Goal: Task Accomplishment & Management: Complete application form

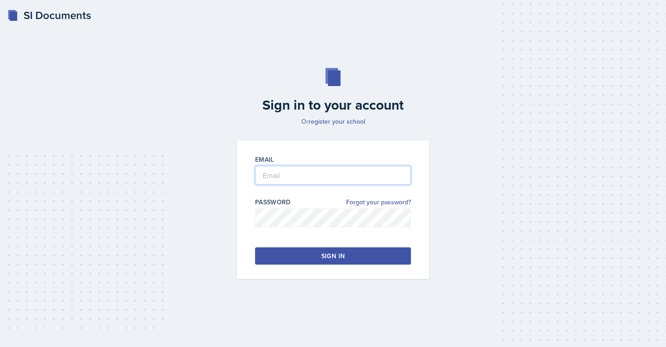
type input "[EMAIL_ADDRESS][PERSON_NAME][DOMAIN_NAME]"
click at [285, 257] on button "Sign in" at bounding box center [333, 256] width 156 height 17
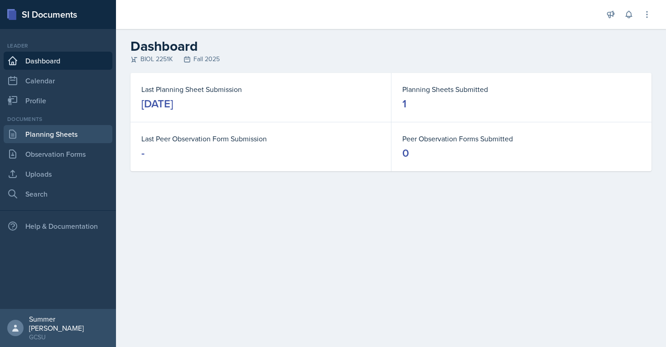
click at [54, 138] on link "Planning Sheets" at bounding box center [58, 134] width 109 height 18
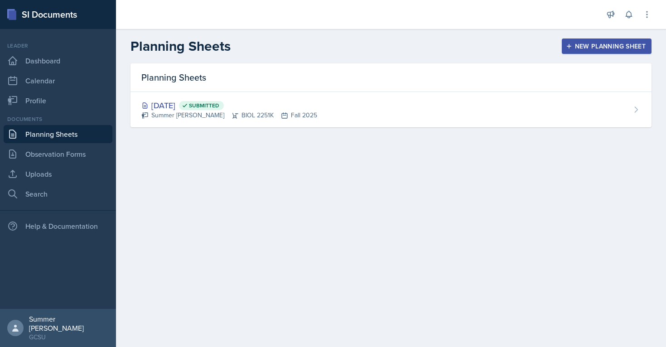
click at [590, 43] on div "New Planning Sheet" at bounding box center [607, 46] width 78 height 7
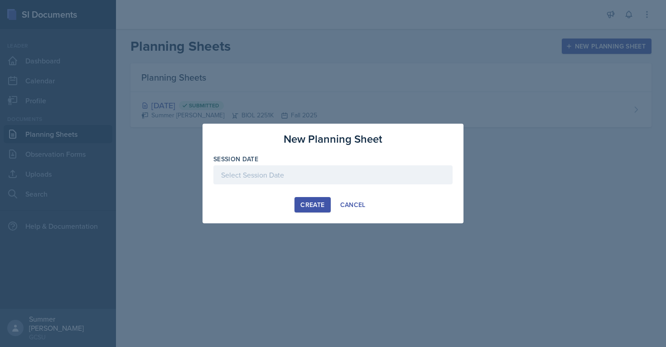
click at [287, 178] on div at bounding box center [333, 174] width 239 height 19
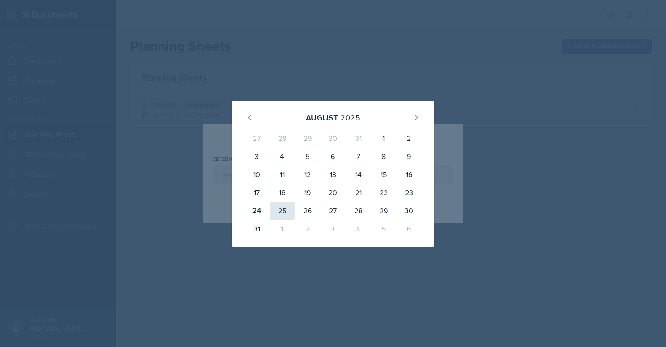
click at [279, 209] on div "25" at bounding box center [282, 211] width 25 height 18
type input "[DATE]"
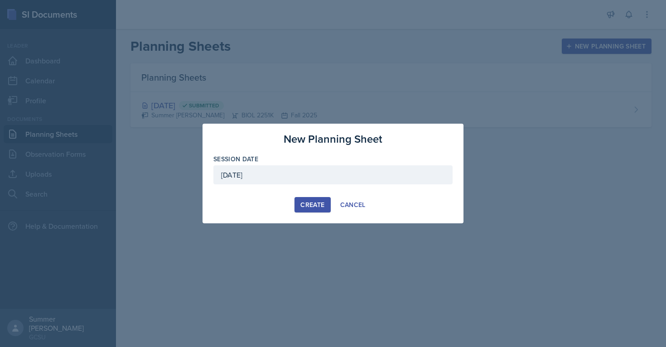
click at [306, 204] on div "Create" at bounding box center [313, 204] width 24 height 7
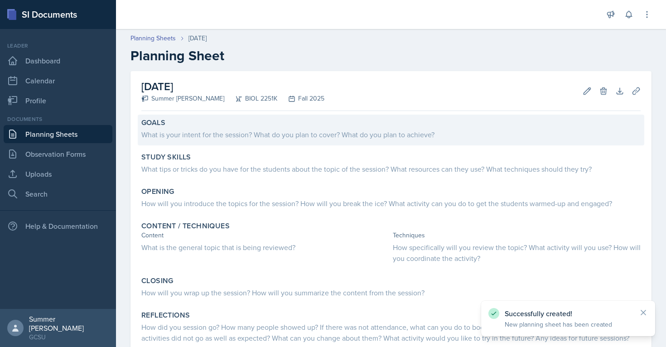
click at [281, 137] on div "What is your intent for the session? What do you plan to cover? What do you pla…" at bounding box center [391, 134] width 500 height 11
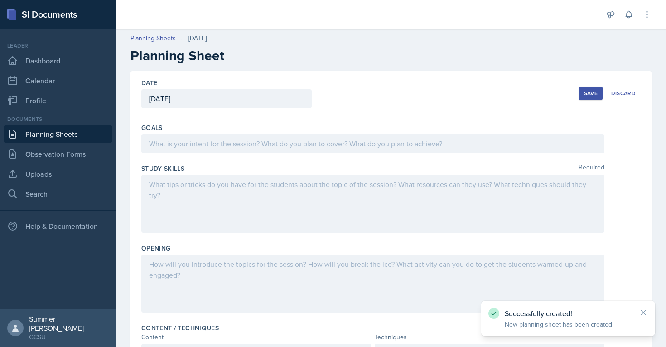
click at [281, 137] on div at bounding box center [372, 143] width 463 height 19
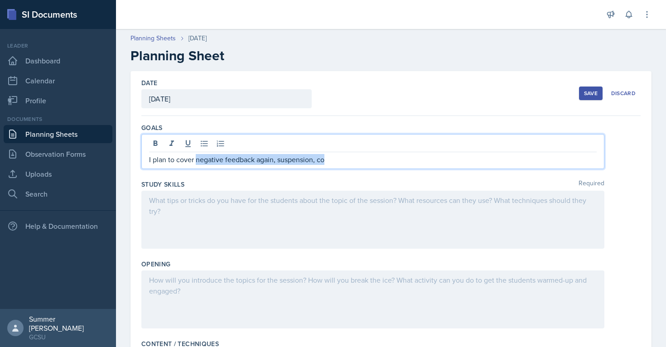
drag, startPoint x: 342, startPoint y: 160, endPoint x: 196, endPoint y: 160, distance: 146.4
click at [196, 160] on p "I plan to cover negative feedback again, suspension, co" at bounding box center [373, 159] width 448 height 11
click at [185, 217] on div at bounding box center [372, 220] width 463 height 58
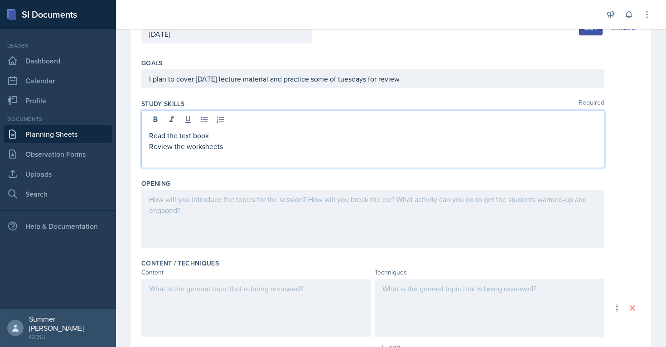
scroll to position [88, 0]
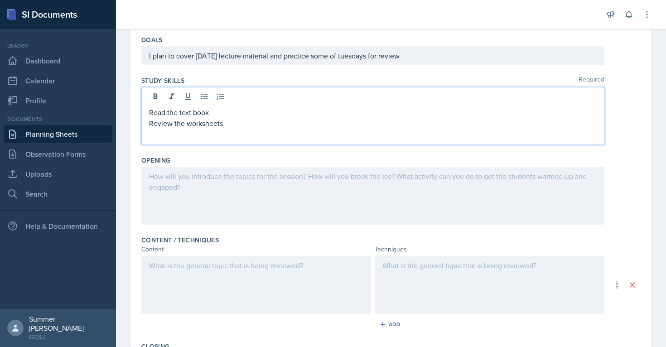
click at [192, 233] on div "Content / Techniques Content Techniques Add" at bounding box center [391, 285] width 500 height 107
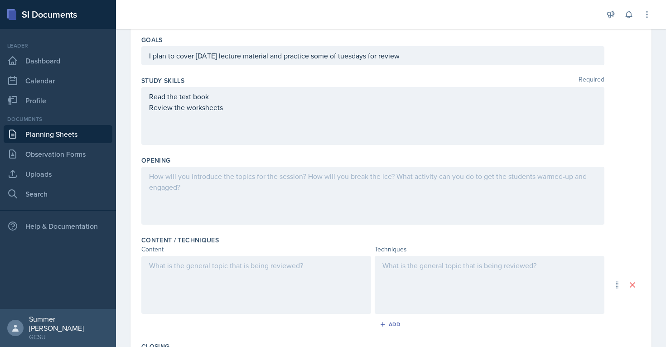
click at [194, 202] on div at bounding box center [372, 196] width 463 height 58
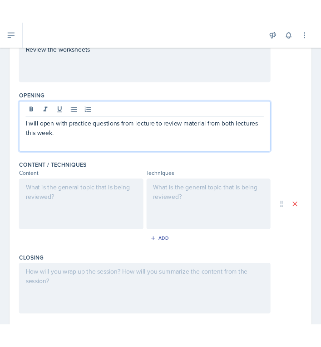
scroll to position [175, 0]
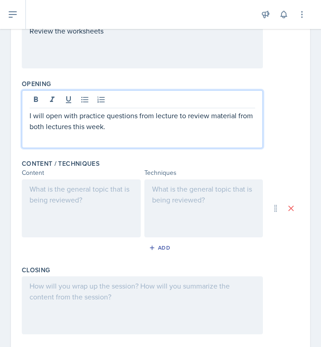
click at [92, 187] on div at bounding box center [81, 209] width 119 height 58
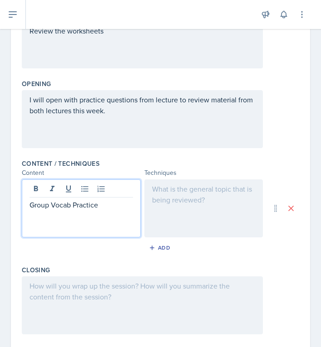
click at [226, 195] on div at bounding box center [203, 209] width 119 height 58
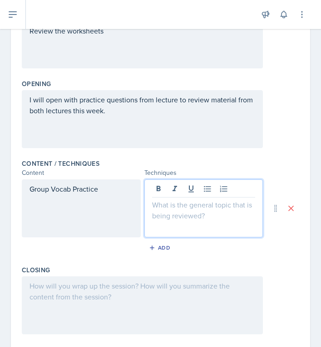
scroll to position [191, 0]
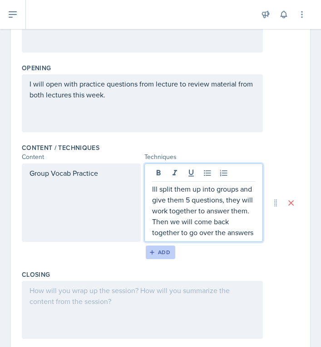
click at [164, 252] on div "Add" at bounding box center [160, 252] width 19 height 7
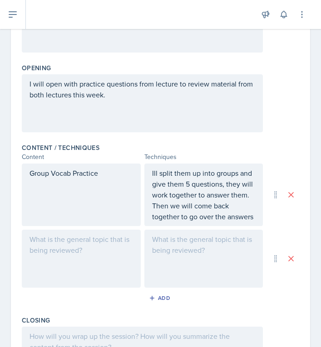
click at [90, 262] on div at bounding box center [81, 259] width 119 height 58
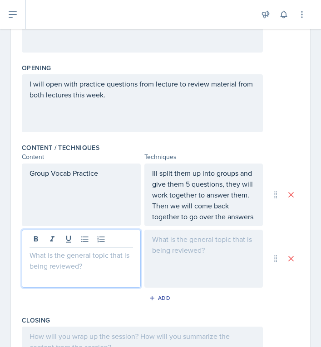
scroll to position [207, 0]
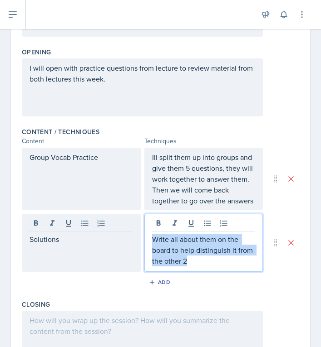
drag, startPoint x: 200, startPoint y: 266, endPoint x: 144, endPoint y: 237, distance: 63.1
click at [144, 237] on div "Write all about them on the board to help distinguish it from the other 2" at bounding box center [203, 243] width 119 height 58
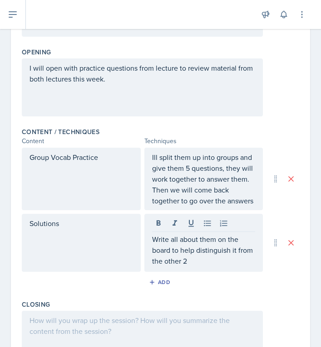
click at [228, 268] on div "Write all about them on the board to help distinguish it from the other 2" at bounding box center [203, 243] width 119 height 58
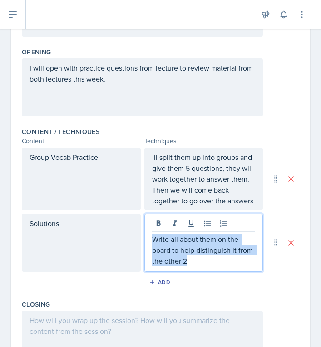
click at [207, 238] on p "Write all about them on the board to help distinguish it from the other 2" at bounding box center [203, 250] width 103 height 33
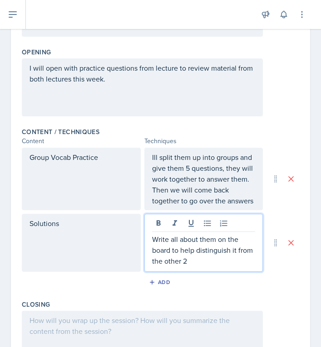
click at [214, 240] on p "Write all about them on the board to help distinguish it from the other 2" at bounding box center [203, 250] width 103 height 33
click at [202, 240] on p "Write all about them on the board to help distinguish it from the other 2" at bounding box center [203, 250] width 103 height 33
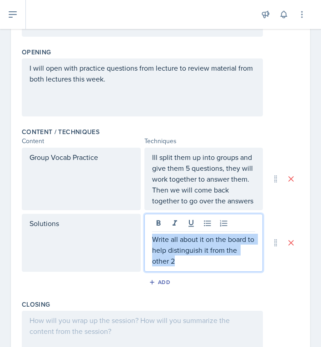
drag, startPoint x: 175, startPoint y: 259, endPoint x: 152, endPoint y: 235, distance: 32.7
click at [152, 235] on p "Write all about it on the board to help distinguish it from the other 2" at bounding box center [203, 250] width 103 height 33
copy p "Write all about it on the board to help distinguish it from the other 2"
click at [158, 283] on div "Add" at bounding box center [160, 282] width 19 height 7
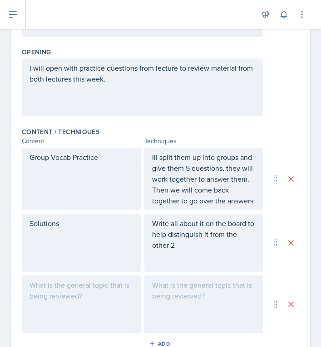
click at [173, 284] on div at bounding box center [203, 305] width 119 height 58
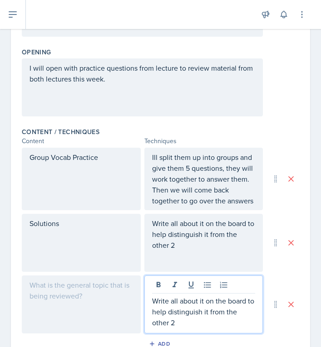
click at [56, 318] on div at bounding box center [81, 305] width 119 height 58
click at [56, 318] on div "Content / Techniques Content Techniques Group Vocab Practice Ill split them up …" at bounding box center [160, 241] width 277 height 234
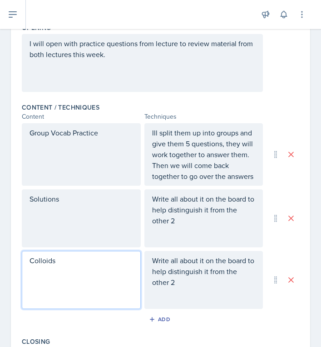
scroll to position [279, 0]
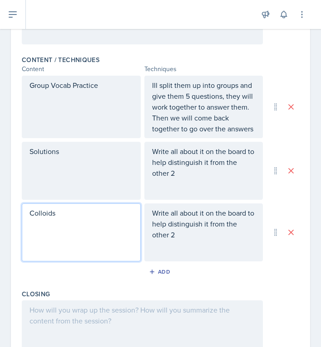
click at [161, 263] on div "Content / Techniques Content Techniques Group Vocab Practice Ill split them up …" at bounding box center [160, 169] width 277 height 234
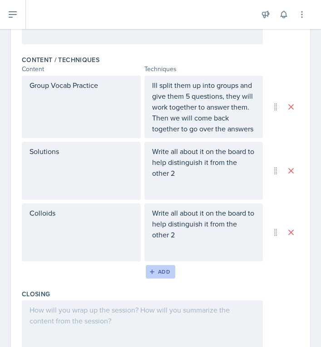
click at [158, 271] on div "Add" at bounding box center [160, 271] width 19 height 7
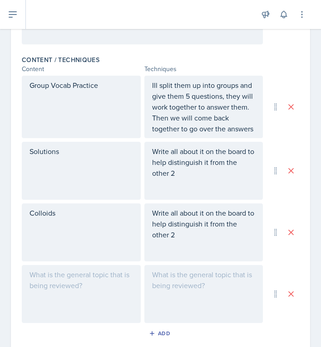
click at [72, 284] on div at bounding box center [81, 294] width 119 height 58
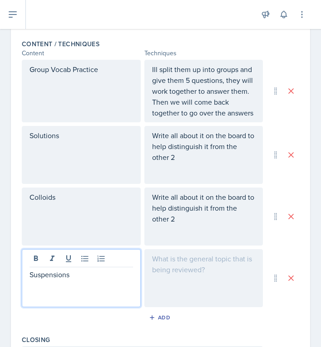
click at [198, 281] on div at bounding box center [203, 278] width 119 height 58
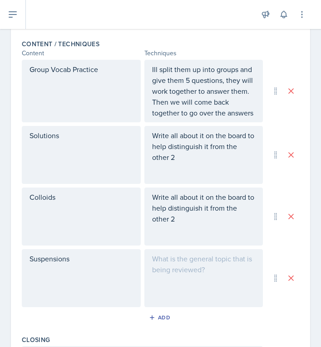
scroll to position [311, 0]
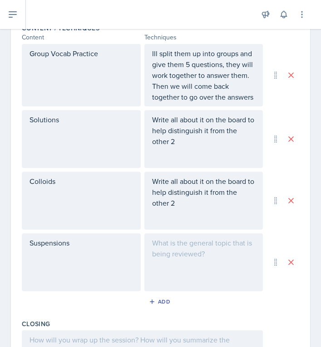
click at [198, 281] on div at bounding box center [203, 262] width 119 height 58
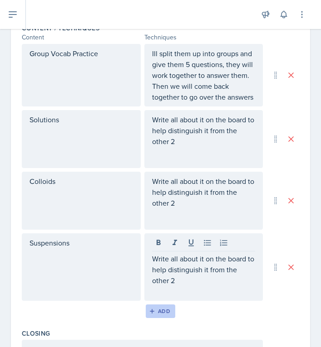
click at [155, 317] on button "Add" at bounding box center [160, 312] width 29 height 14
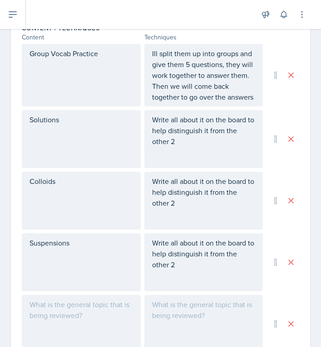
click at [98, 313] on div at bounding box center [81, 324] width 119 height 58
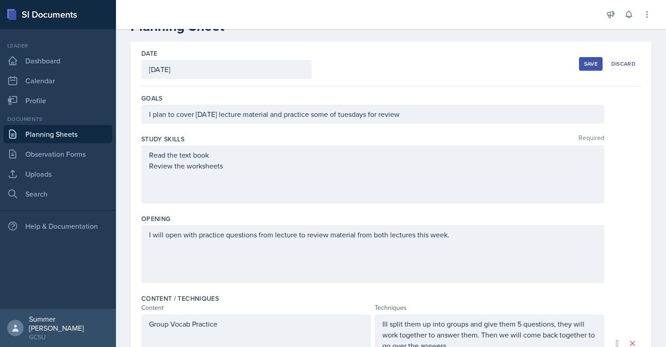
scroll to position [0, 0]
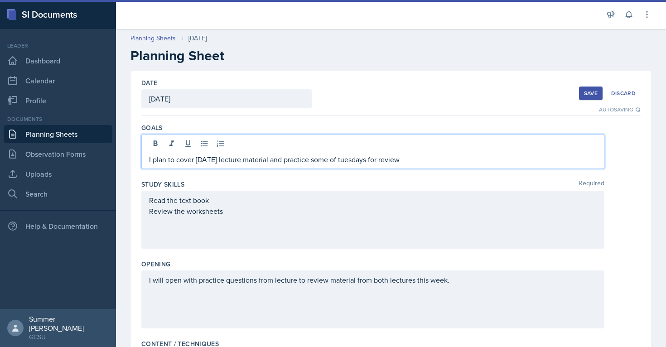
click at [404, 145] on div "I plan to cover [DATE] lecture material and practice some of tuesdays for review" at bounding box center [372, 151] width 463 height 35
click at [404, 145] on div at bounding box center [373, 144] width 448 height 15
click at [401, 155] on p "I plan to cover [DATE] lecture material and practice some of tuesdays for review" at bounding box center [373, 159] width 448 height 11
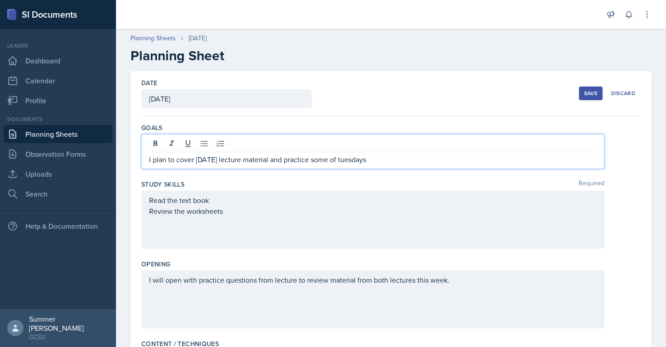
click at [325, 216] on div "Read the text book Review the worksheets" at bounding box center [373, 206] width 448 height 22
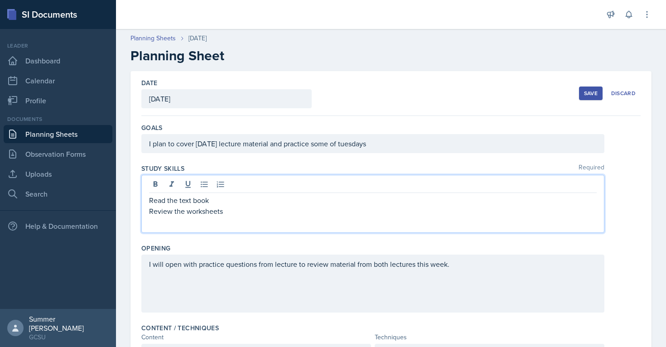
click at [269, 217] on div "Read the text book Review the worksheets" at bounding box center [372, 204] width 463 height 58
click at [246, 218] on div "Read the text book Review the worksheets" at bounding box center [372, 204] width 463 height 58
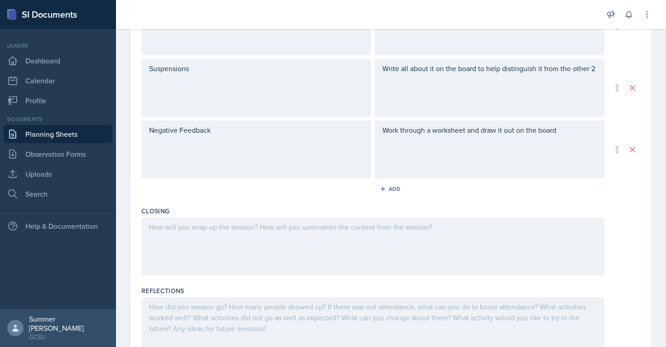
scroll to position [515, 0]
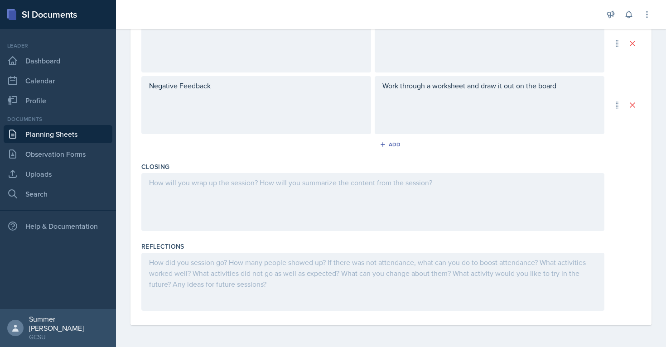
click at [182, 196] on div at bounding box center [372, 202] width 463 height 58
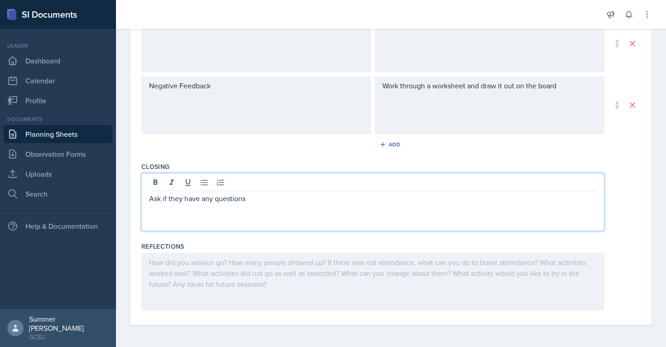
click at [296, 146] on div "Add" at bounding box center [391, 146] width 500 height 17
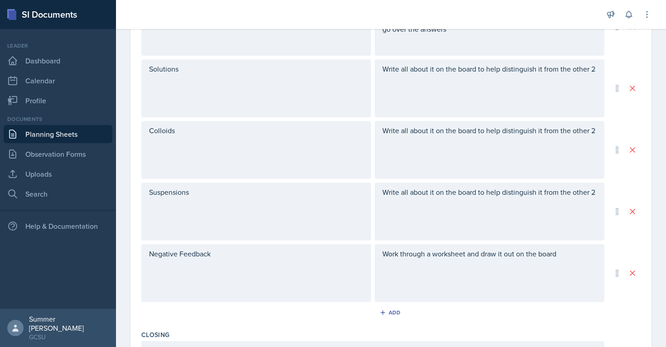
scroll to position [0, 0]
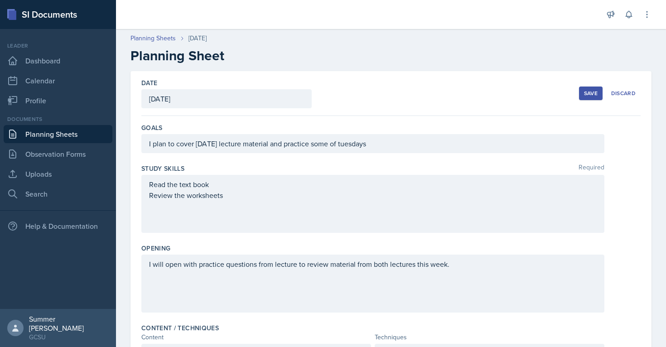
click at [589, 89] on button "Save" at bounding box center [591, 94] width 24 height 14
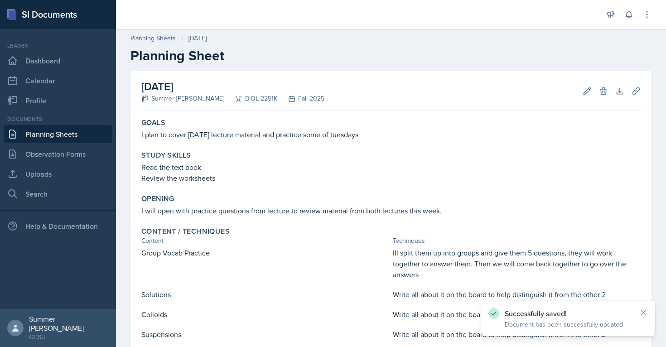
scroll to position [162, 0]
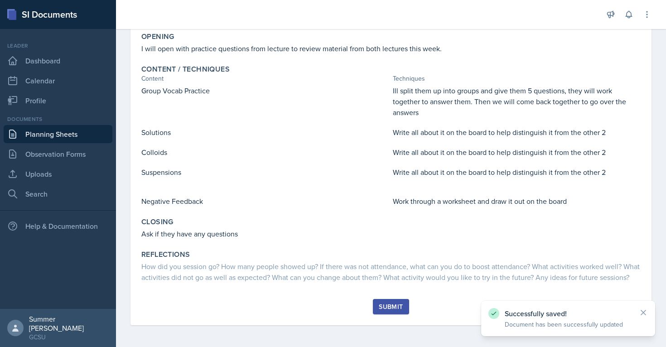
click at [396, 301] on button "Submit" at bounding box center [391, 306] width 36 height 15
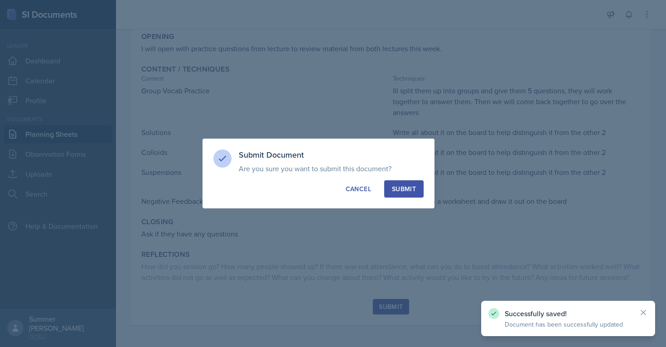
click at [413, 188] on div "Submit" at bounding box center [404, 189] width 24 height 9
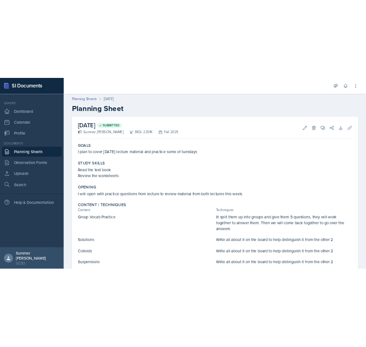
scroll to position [102, 0]
